Goal: Transaction & Acquisition: Obtain resource

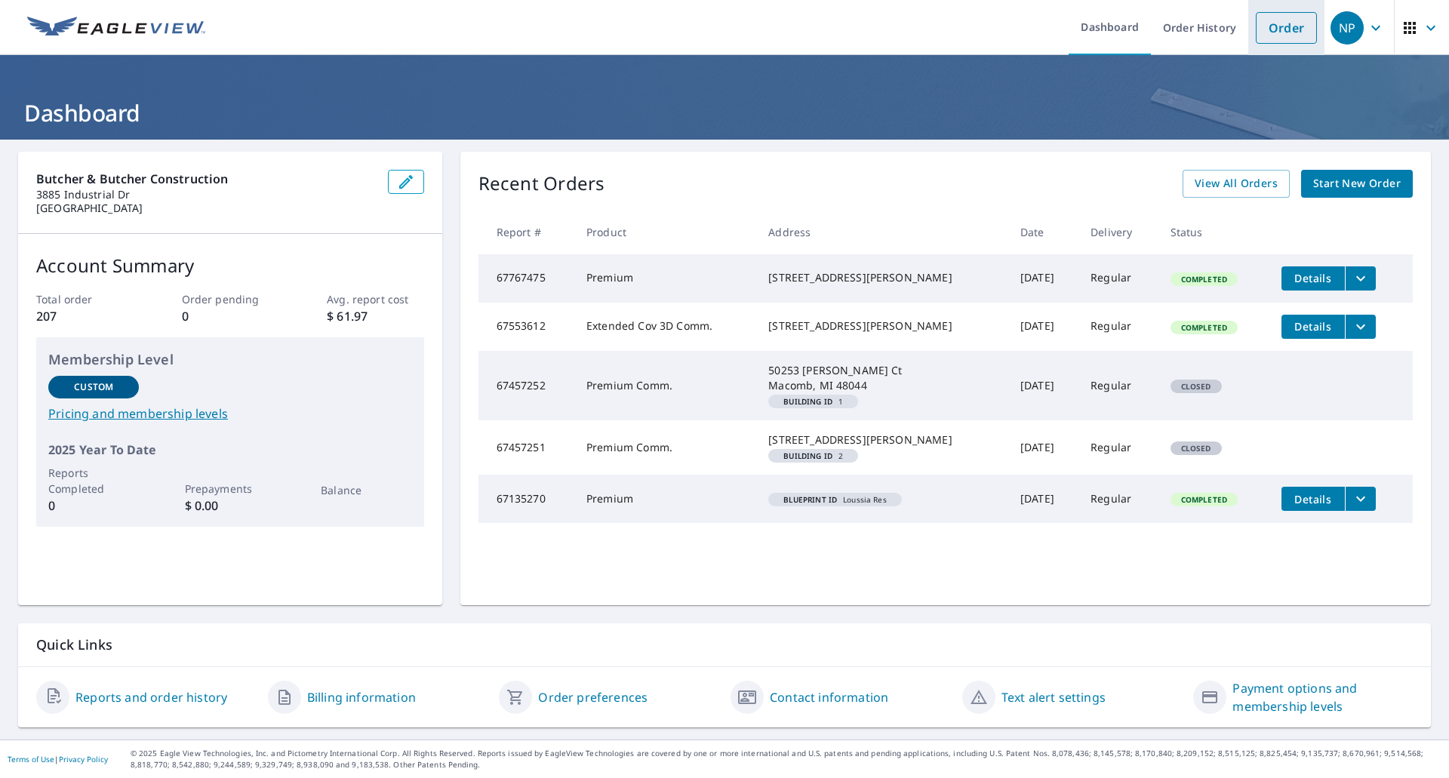
click at [1271, 35] on link "Order" at bounding box center [1285, 28] width 61 height 32
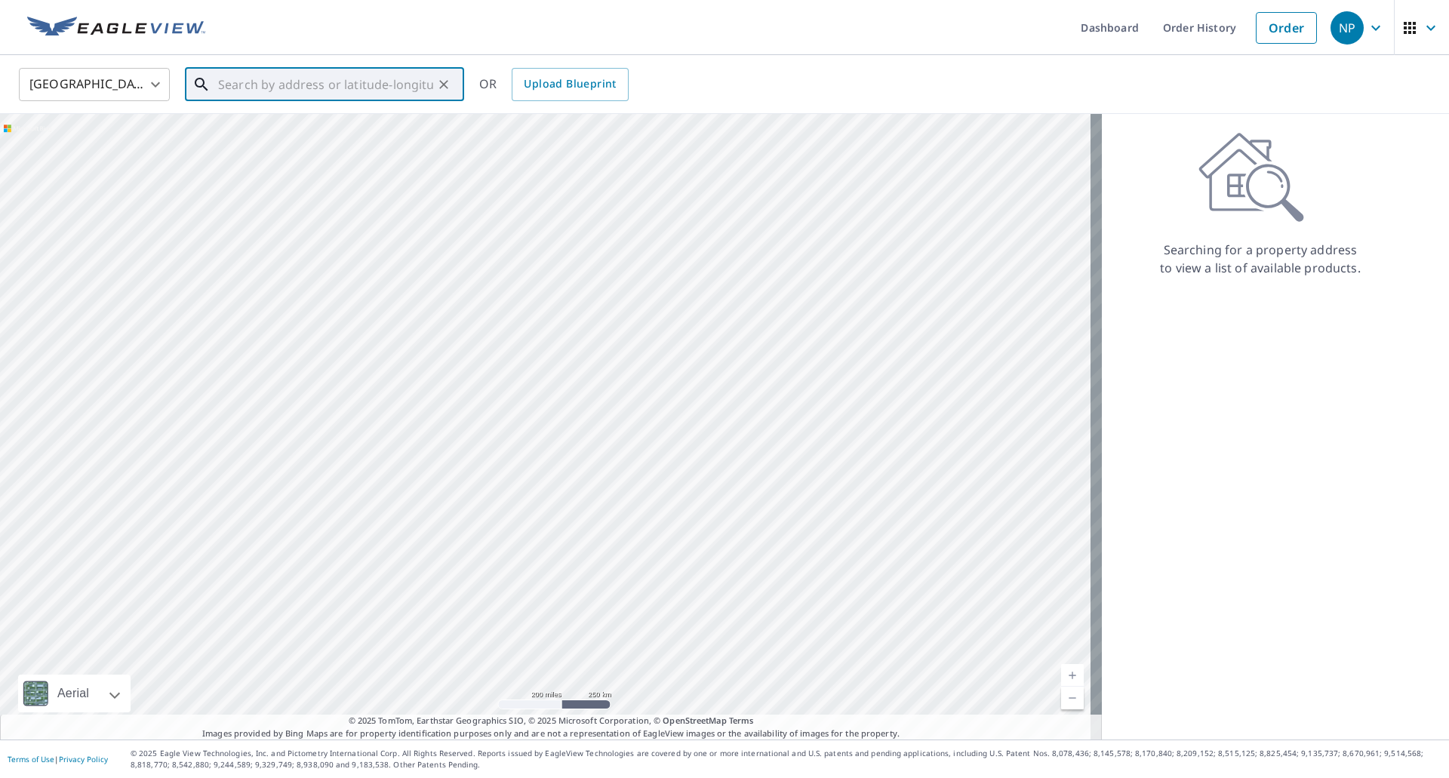
click at [326, 97] on input "text" at bounding box center [325, 84] width 215 height 42
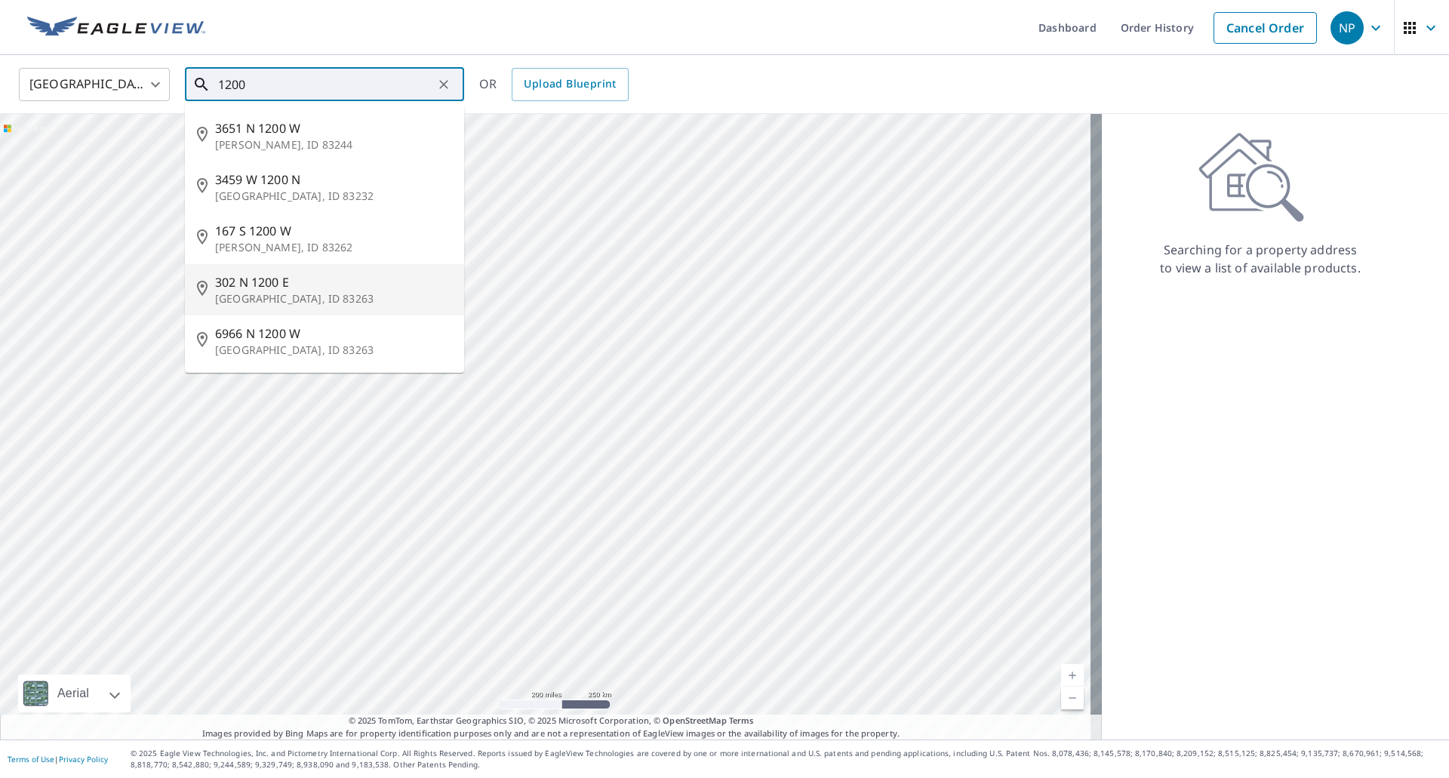
type input "1200"
click at [128, 33] on img at bounding box center [116, 28] width 178 height 23
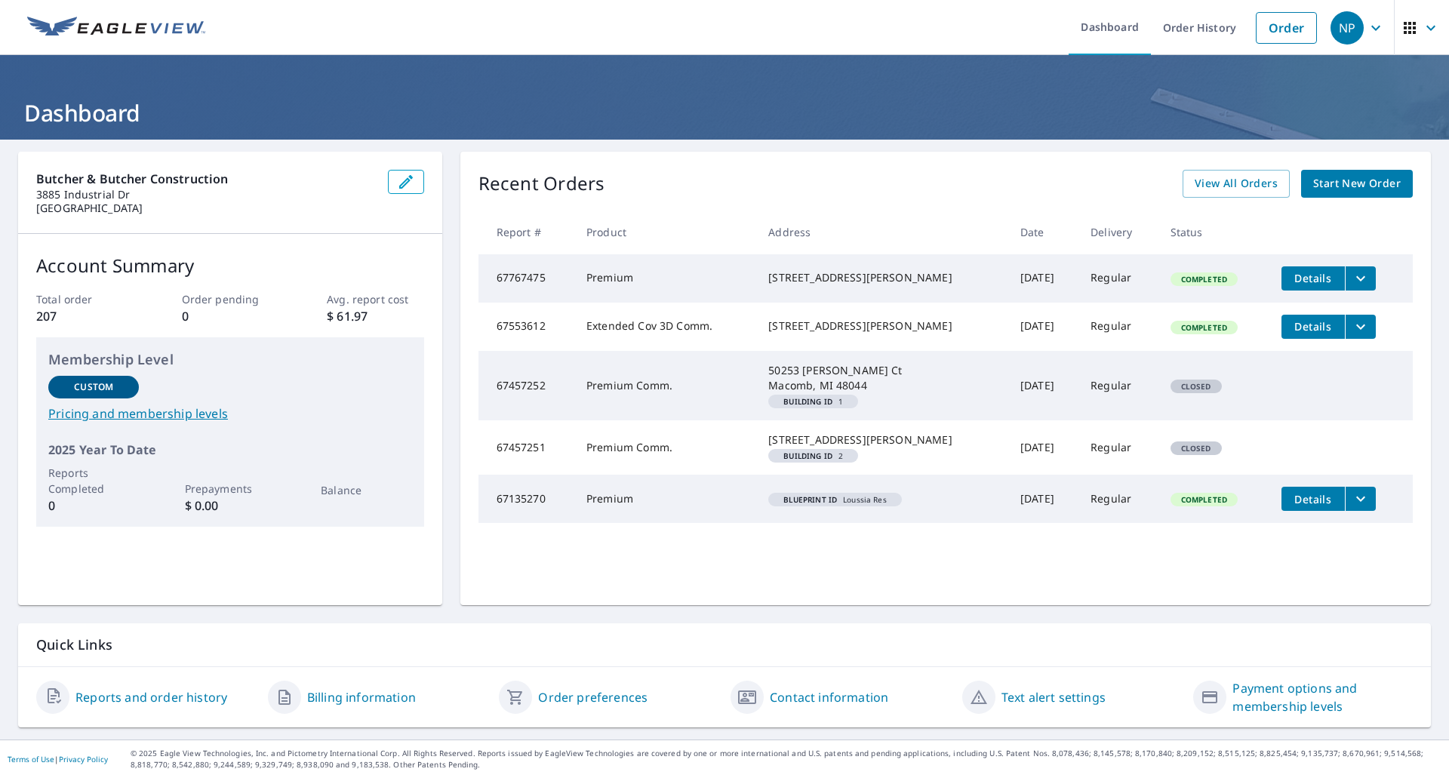
click at [1366, 281] on td "Details" at bounding box center [1340, 278] width 143 height 48
click at [1357, 278] on icon "filesDropdownBtn-67767475" at bounding box center [1360, 278] width 18 height 18
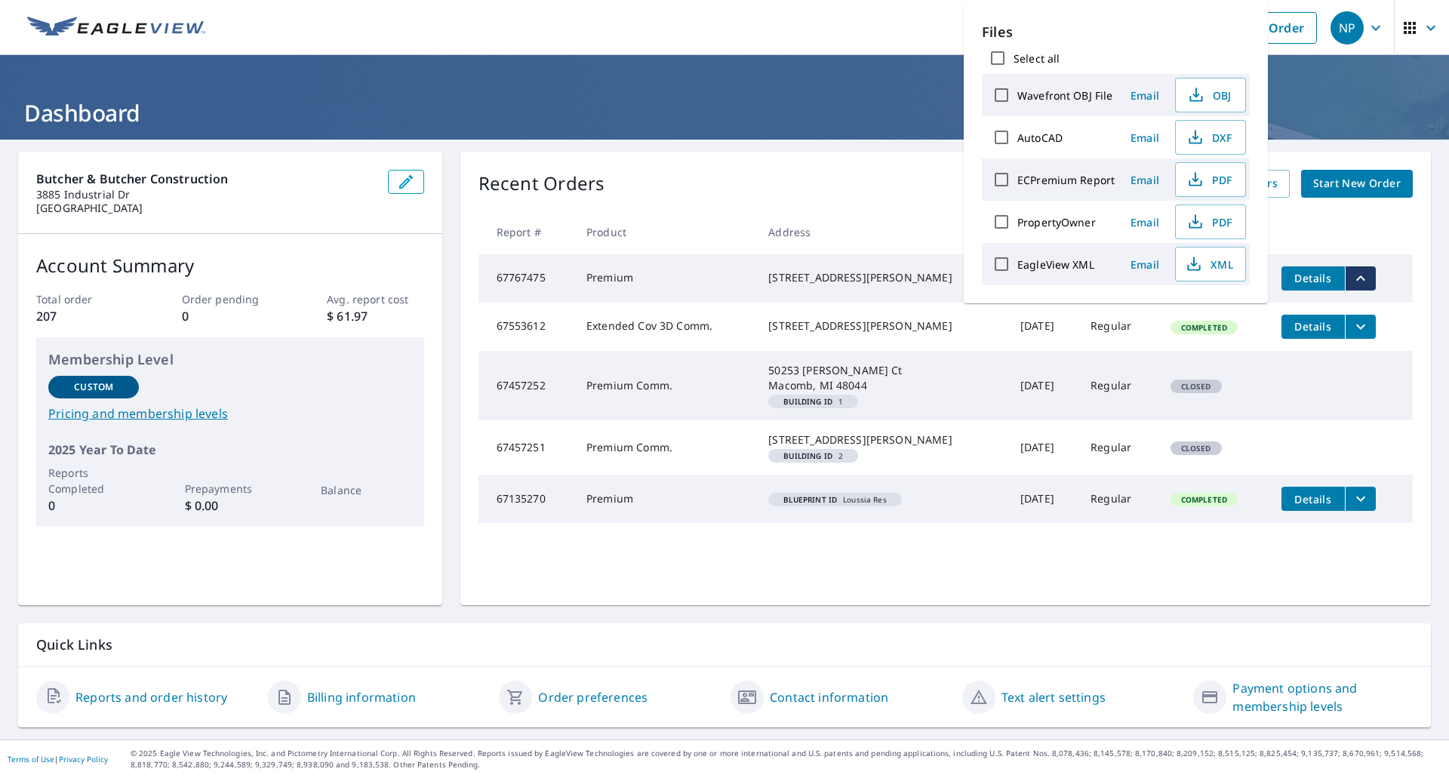
click at [1017, 127] on div "AutoCAD" at bounding box center [1049, 137] width 129 height 32
click at [1193, 140] on icon "button" at bounding box center [1194, 135] width 7 height 10
